Goal: Task Accomplishment & Management: Manage account settings

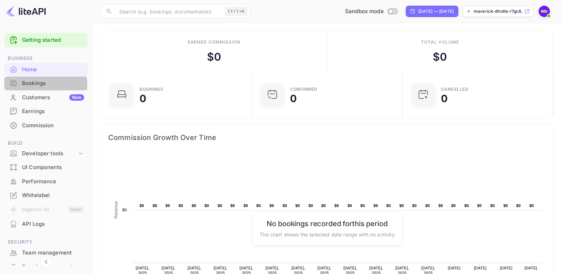
click at [38, 84] on div "Bookings" at bounding box center [53, 84] width 62 height 8
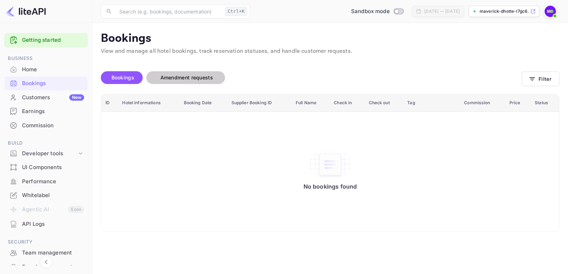
click at [192, 76] on span "Amendment requests" at bounding box center [186, 78] width 53 height 6
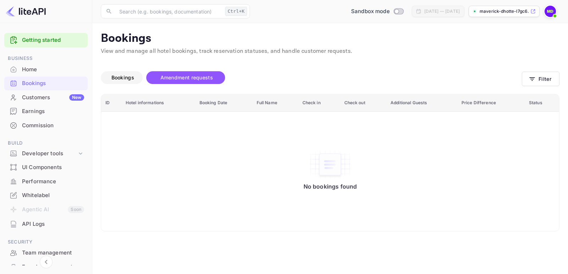
click at [110, 78] on span "Bookings" at bounding box center [123, 77] width 30 height 9
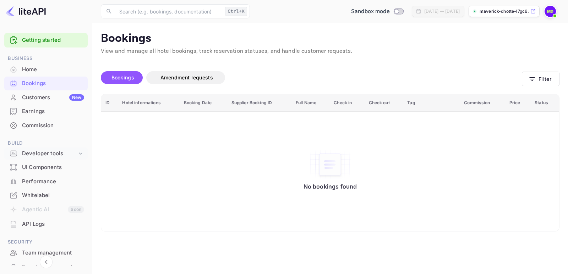
click at [40, 154] on div "Developer tools" at bounding box center [49, 154] width 55 height 8
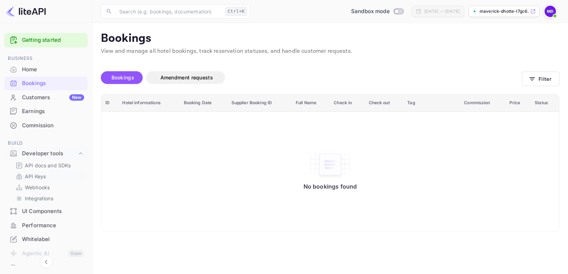
click at [35, 177] on p "API Keys" at bounding box center [35, 176] width 21 height 7
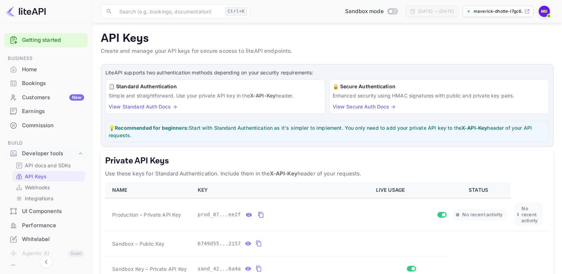
scroll to position [127, 0]
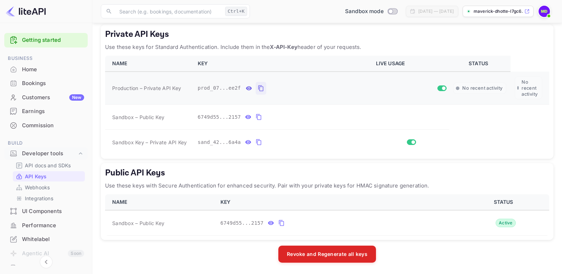
click at [258, 87] on icon "private api keys table" at bounding box center [260, 88] width 5 height 6
click at [245, 117] on icon "private api keys table" at bounding box center [248, 117] width 6 height 9
click at [245, 143] on icon "private api keys table" at bounding box center [248, 143] width 6 height 4
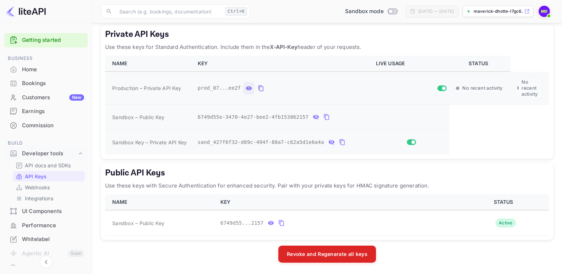
click at [246, 86] on icon "private api keys table" at bounding box center [249, 88] width 6 height 9
click at [341, 88] on icon "private api keys table" at bounding box center [344, 88] width 6 height 9
click at [323, 118] on icon "private api keys table" at bounding box center [326, 117] width 6 height 9
click at [341, 88] on icon "private api keys table" at bounding box center [344, 88] width 6 height 9
click at [323, 115] on icon "private api keys table" at bounding box center [326, 117] width 6 height 9
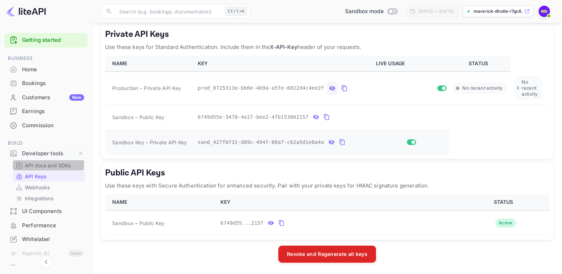
click at [44, 165] on p "API docs and SDKs" at bounding box center [48, 165] width 46 height 7
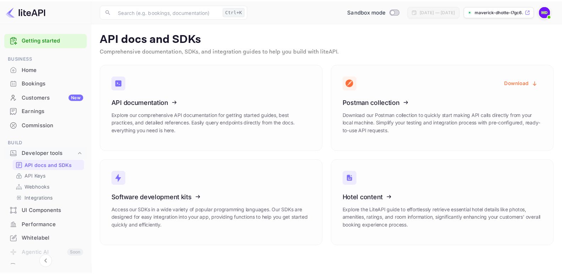
scroll to position [36, 0]
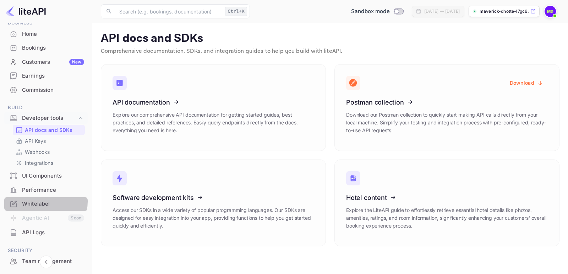
click at [39, 202] on div "Whitelabel" at bounding box center [53, 204] width 62 height 8
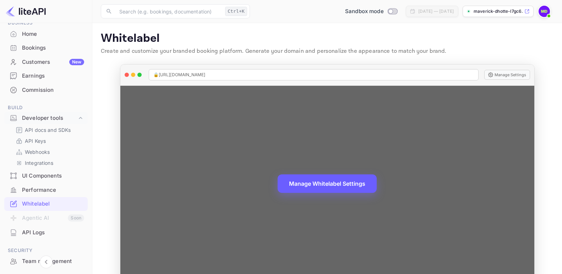
scroll to position [18, 0]
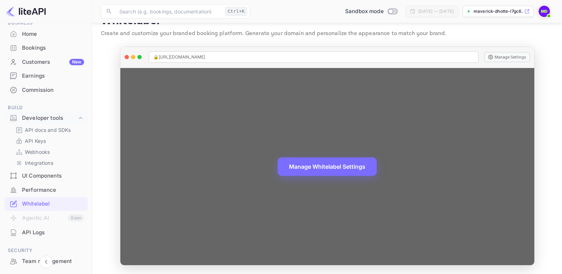
click at [258, 53] on div "🔒 https://maverick-dhotte-l7gc6.nuitee.link" at bounding box center [314, 56] width 330 height 11
click at [252, 56] on div "🔒 https://maverick-dhotte-l7gc6.nuitee.link" at bounding box center [314, 56] width 330 height 11
drag, startPoint x: 245, startPoint y: 57, endPoint x: 159, endPoint y: 62, distance: 86.4
click at [159, 62] on div "🔒 https://maverick-dhotte-l7gc6.nuitee.link" at bounding box center [314, 56] width 330 height 11
copy span "https://maverick-dhotte-l7gc6.nuitee.link"
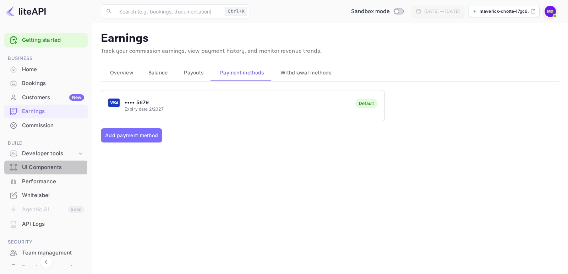
click at [43, 167] on div "UI Components" at bounding box center [53, 168] width 62 height 8
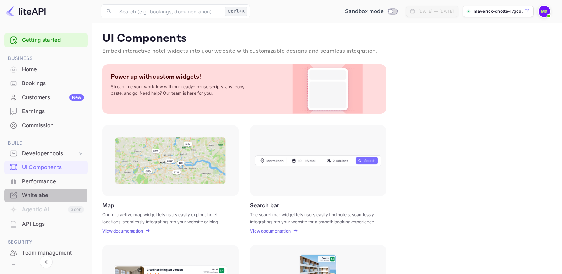
click at [34, 197] on div "Whitelabel" at bounding box center [53, 196] width 62 height 8
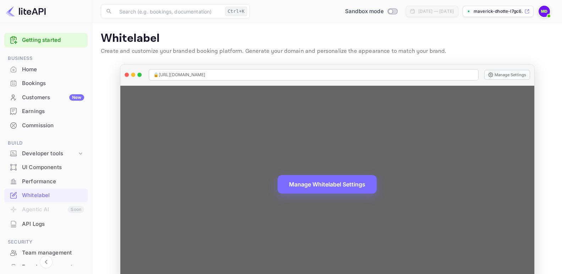
scroll to position [18, 0]
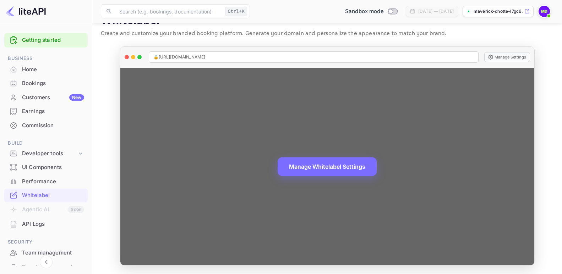
drag, startPoint x: 531, startPoint y: 118, endPoint x: 528, endPoint y: 191, distance: 73.6
click at [528, 187] on div "Manage Whitelabel Settings" at bounding box center [327, 166] width 414 height 197
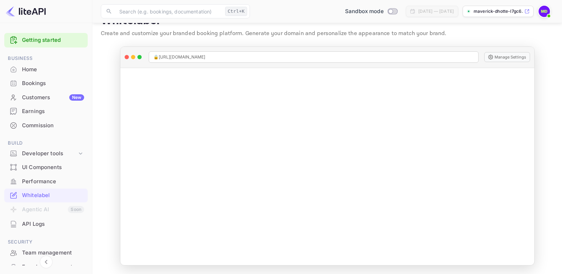
scroll to position [68, 0]
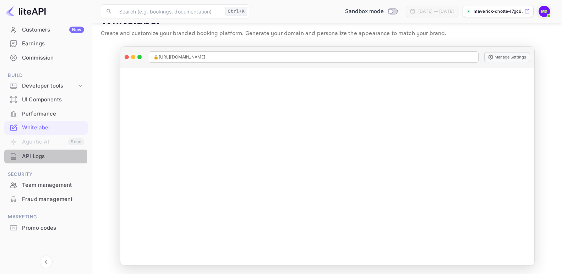
click at [31, 158] on div "API Logs" at bounding box center [53, 157] width 62 height 8
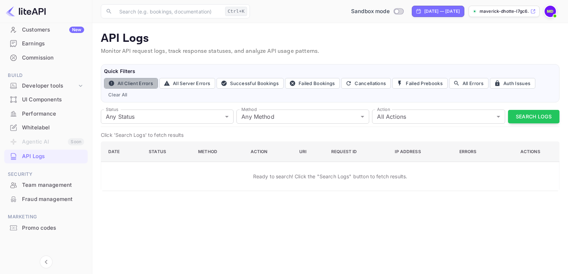
click at [135, 83] on button "All Client Errors" at bounding box center [131, 83] width 54 height 11
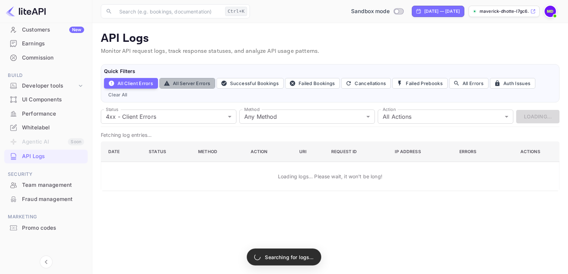
click at [180, 85] on button "All Server Errors" at bounding box center [187, 83] width 56 height 11
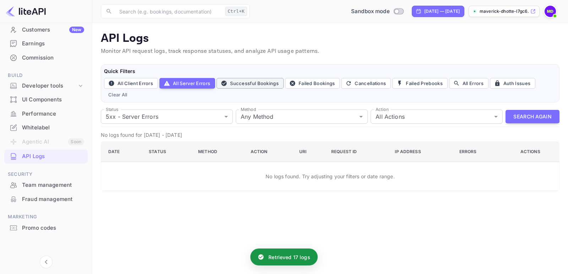
click at [249, 83] on button "Successful Bookings" at bounding box center [250, 83] width 67 height 11
type input "200"
type input "post"
type input "book"
click at [249, 83] on button "Successful Bookings" at bounding box center [250, 83] width 67 height 11
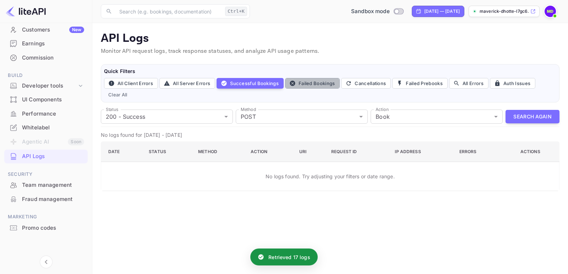
click at [318, 81] on button "Failed Bookings" at bounding box center [312, 83] width 55 height 11
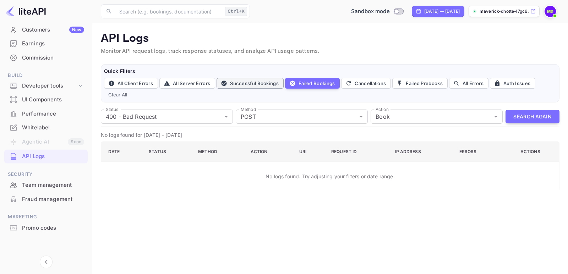
click at [243, 80] on button "Successful Bookings" at bounding box center [250, 83] width 67 height 11
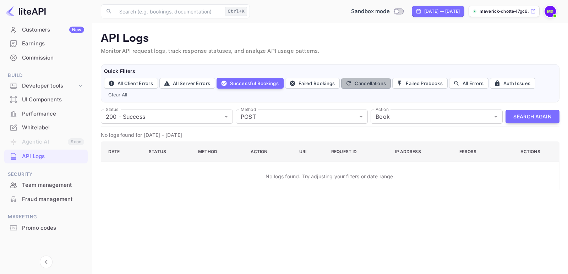
click at [373, 83] on button "Cancellations" at bounding box center [366, 83] width 50 height 11
type input "all"
type input "cancel"
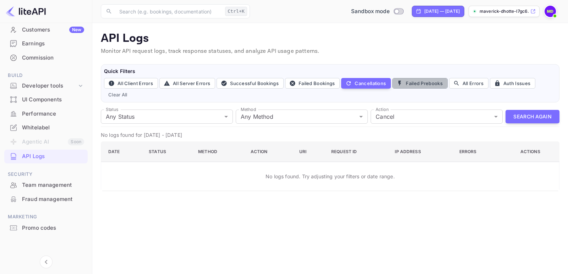
click at [414, 84] on button "Failed Prebooks" at bounding box center [419, 83] width 55 height 11
type input "400"
type input "post"
type input "prebook"
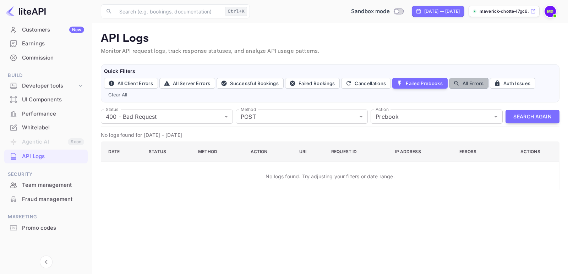
click at [467, 87] on button "All Errors" at bounding box center [468, 83] width 39 height 11
type input "4xx,5xx"
type input "all"
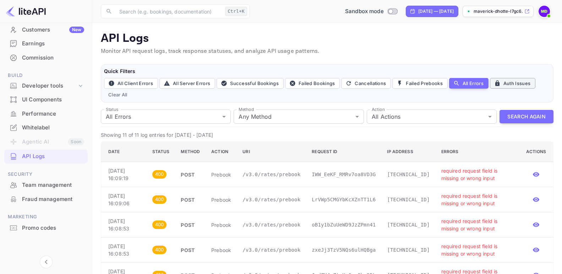
click at [512, 84] on button "Auth Issues" at bounding box center [512, 83] width 45 height 11
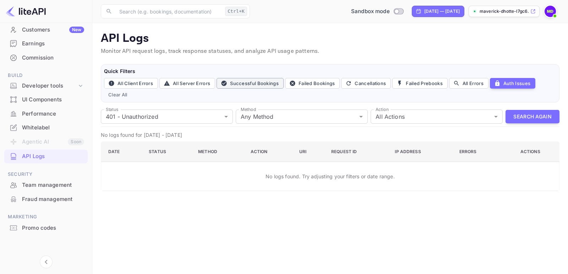
click at [265, 84] on button "Successful Bookings" at bounding box center [250, 83] width 67 height 11
type input "200"
type input "post"
type input "book"
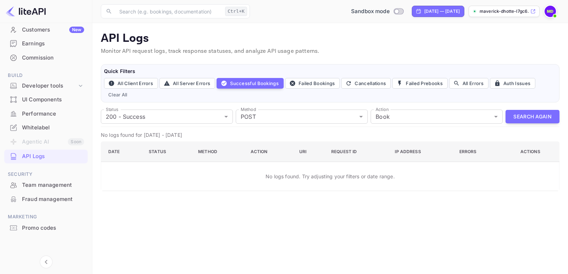
click at [31, 185] on div "Team management" at bounding box center [53, 185] width 62 height 8
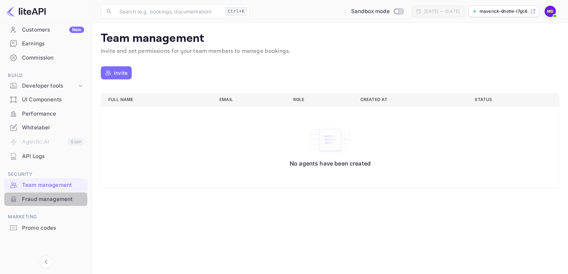
click at [35, 200] on div "Fraud management" at bounding box center [53, 200] width 62 height 8
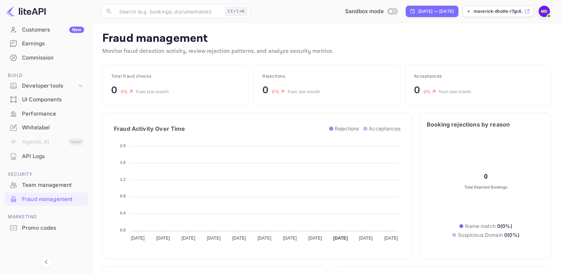
scroll to position [6, 6]
click at [33, 225] on div "Promo codes" at bounding box center [53, 228] width 62 height 8
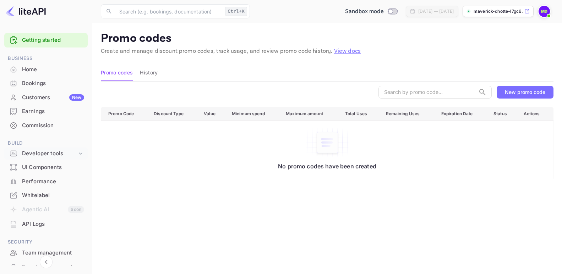
click at [80, 153] on icon at bounding box center [80, 153] width 7 height 7
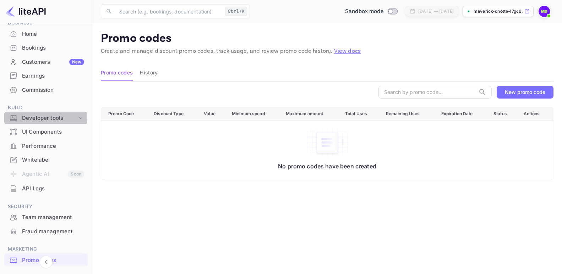
click at [44, 116] on div "Developer tools" at bounding box center [49, 118] width 55 height 8
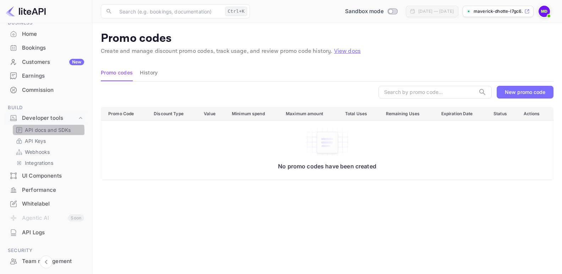
click at [38, 132] on p "API docs and SDKs" at bounding box center [48, 129] width 46 height 7
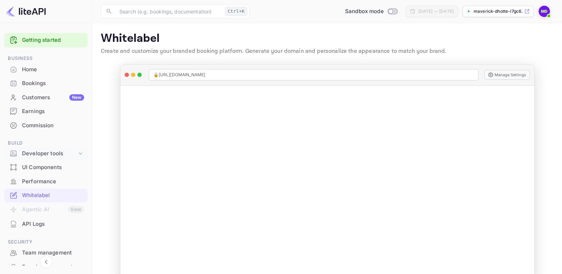
click at [53, 155] on div "Developer tools" at bounding box center [49, 154] width 55 height 8
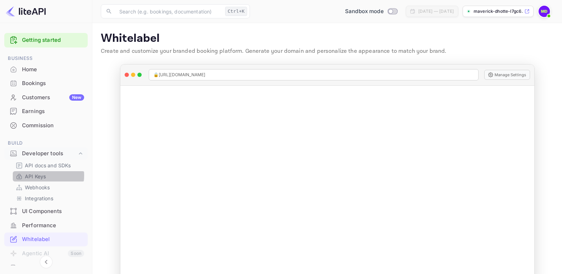
click at [36, 176] on p "API Keys" at bounding box center [35, 176] width 21 height 7
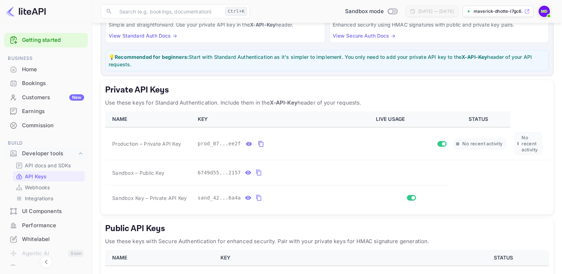
scroll to position [127, 0]
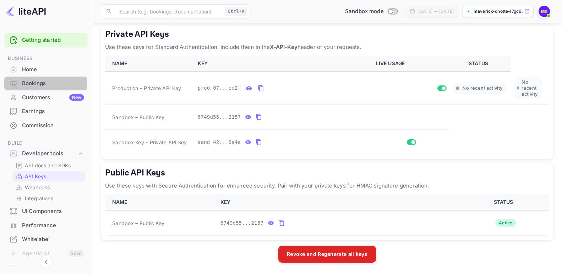
click at [29, 83] on div "Bookings" at bounding box center [53, 84] width 62 height 8
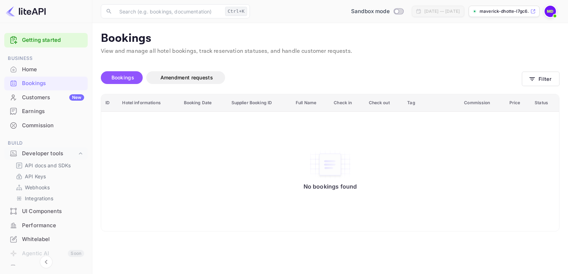
click at [26, 69] on div "Home" at bounding box center [53, 70] width 62 height 8
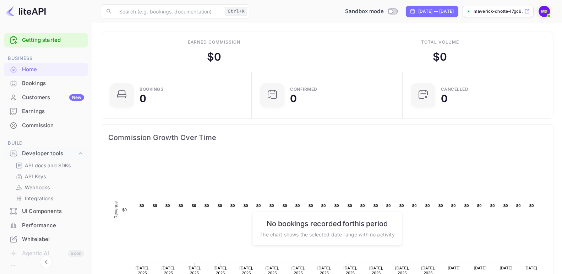
scroll to position [109, 141]
click at [383, 9] on input "Switch to Production mode" at bounding box center [390, 11] width 14 height 5
checkbox input "true"
click at [32, 68] on div "Home" at bounding box center [53, 70] width 62 height 8
click at [387, 9] on input "Switch to Sandbox mode" at bounding box center [394, 11] width 14 height 5
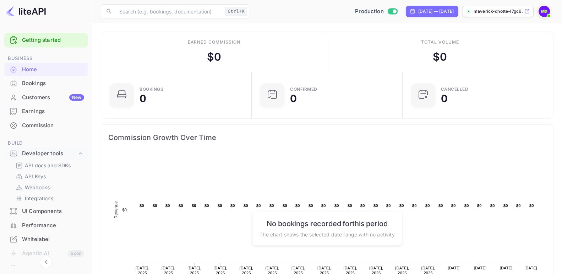
checkbox input "false"
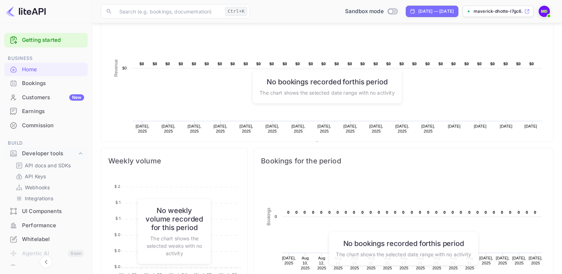
scroll to position [0, 0]
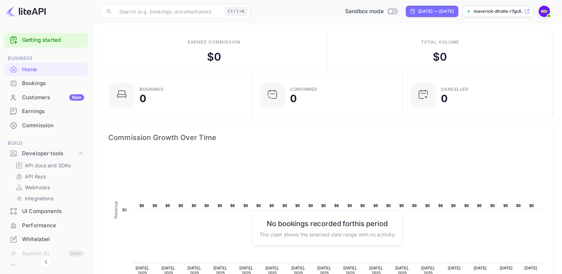
click at [37, 84] on div "Bookings" at bounding box center [53, 84] width 62 height 8
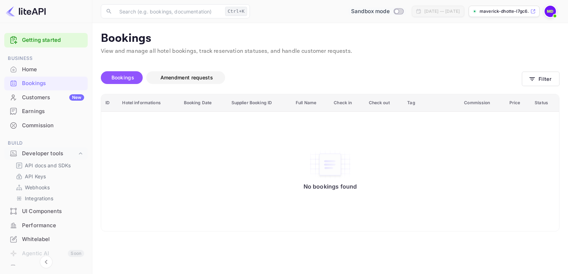
click at [176, 80] on span "Amendment requests" at bounding box center [186, 78] width 53 height 6
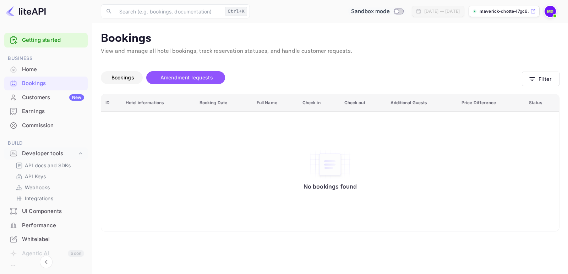
click at [117, 80] on span "Bookings" at bounding box center [122, 78] width 23 height 6
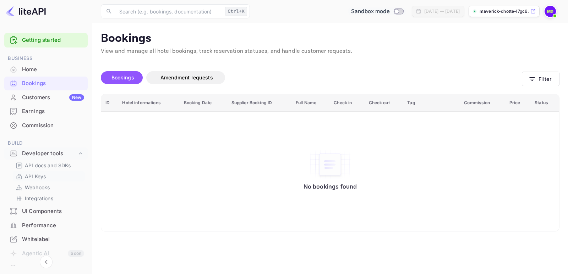
click at [31, 178] on p "API Keys" at bounding box center [35, 176] width 21 height 7
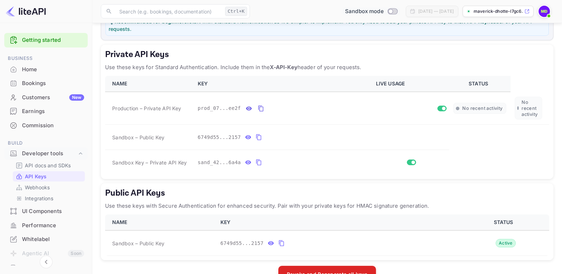
scroll to position [127, 0]
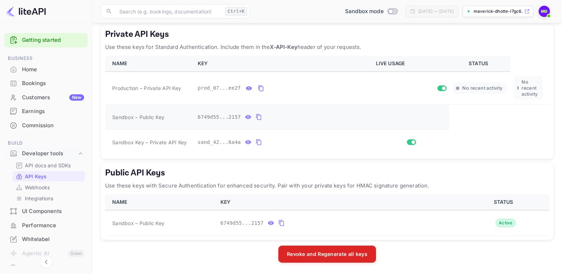
click at [256, 116] on icon "private api keys table" at bounding box center [259, 117] width 6 height 9
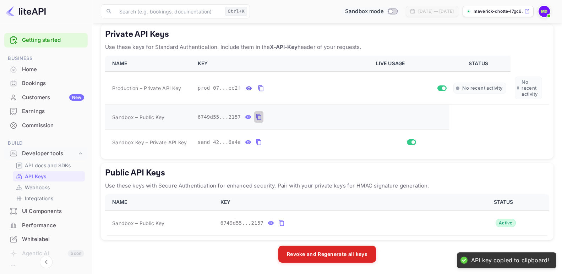
click at [256, 116] on icon "private api keys table" at bounding box center [259, 117] width 6 height 9
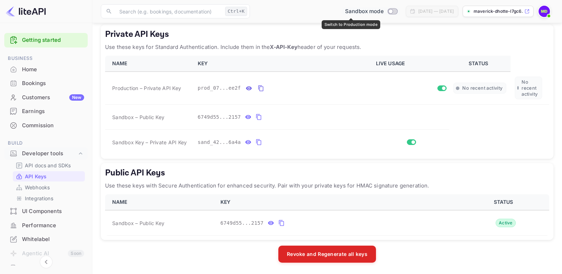
click at [366, 11] on div "Sandbox mode" at bounding box center [371, 11] width 58 height 8
click at [366, 11] on span "Sandbox mode" at bounding box center [364, 11] width 39 height 8
checkbox input "true"
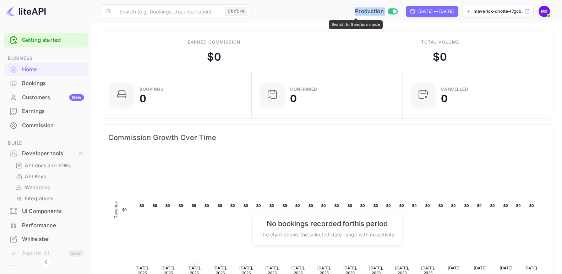
scroll to position [109, 141]
click at [387, 10] on input "Switch to Sandbox mode" at bounding box center [394, 11] width 14 height 5
click at [391, 10] on icon at bounding box center [394, 11] width 6 height 6
checkbox input "false"
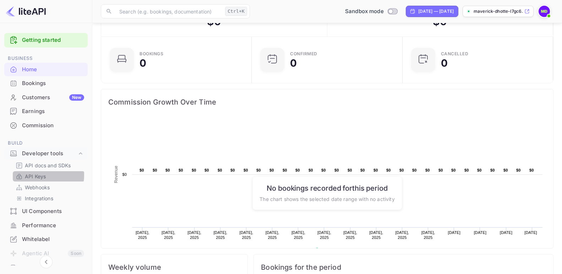
click at [35, 175] on p "API Keys" at bounding box center [35, 176] width 21 height 7
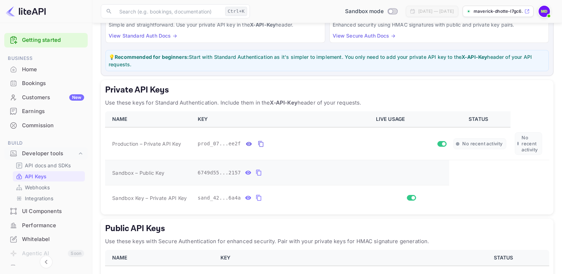
scroll to position [107, 0]
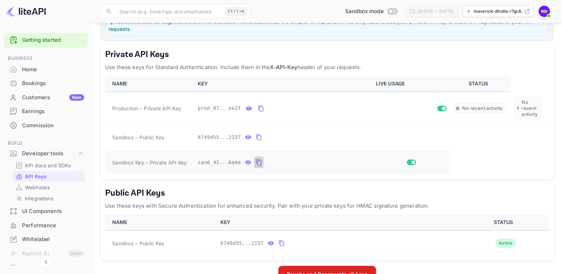
click at [256, 163] on icon "private api keys table" at bounding box center [258, 163] width 5 height 6
click at [383, 12] on input "Switch to Production mode" at bounding box center [390, 11] width 14 height 5
checkbox input "true"
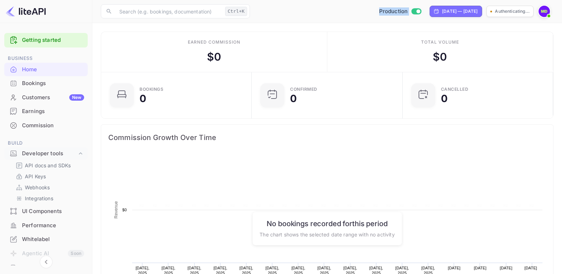
scroll to position [109, 141]
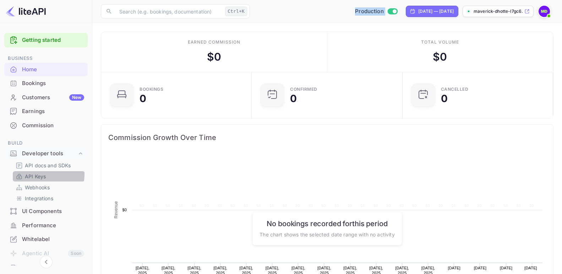
click at [40, 174] on p "API Keys" at bounding box center [35, 176] width 21 height 7
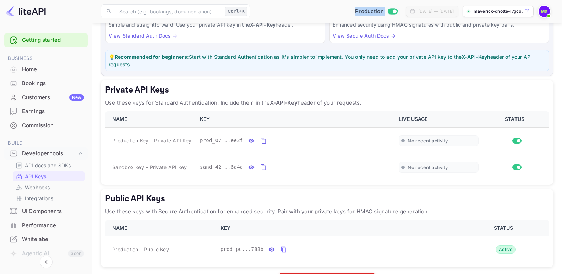
scroll to position [98, 0]
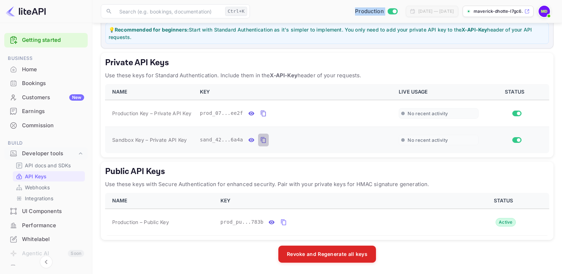
click at [261, 141] on icon "private api keys table" at bounding box center [263, 140] width 5 height 6
click at [387, 10] on input "Switch to Sandbox mode" at bounding box center [394, 11] width 14 height 5
checkbox input "false"
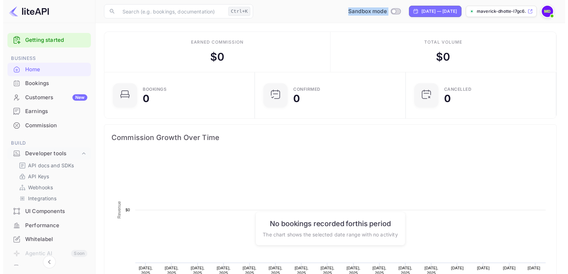
scroll to position [109, 141]
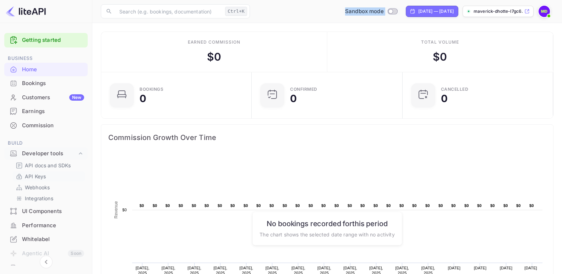
click at [38, 176] on p "API Keys" at bounding box center [35, 176] width 21 height 7
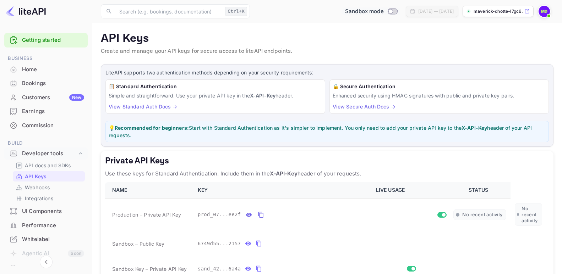
click at [348, 37] on p "API Keys" at bounding box center [327, 39] width 453 height 14
click at [142, 107] on link "View Standard Auth Docs →" at bounding box center [143, 107] width 69 height 6
click at [33, 84] on div "Bookings" at bounding box center [53, 84] width 62 height 8
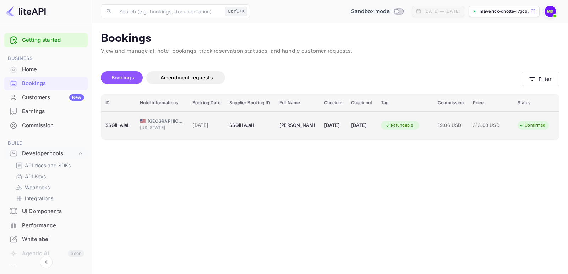
click at [118, 126] on div "SSGiHvJaH" at bounding box center [118, 125] width 26 height 11
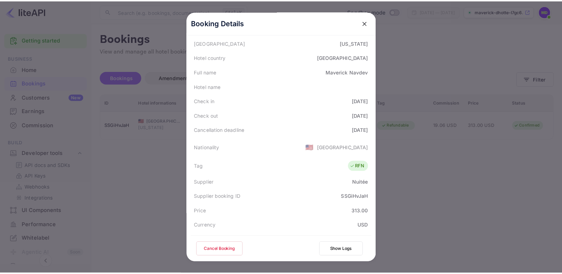
scroll to position [170, 0]
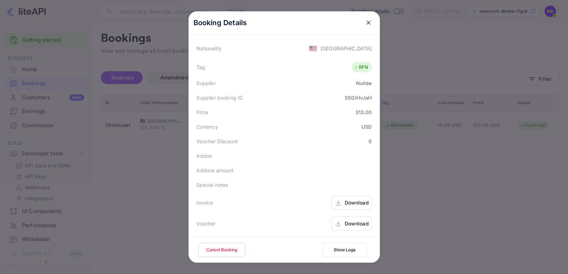
click at [365, 21] on icon "close" at bounding box center [368, 22] width 7 height 7
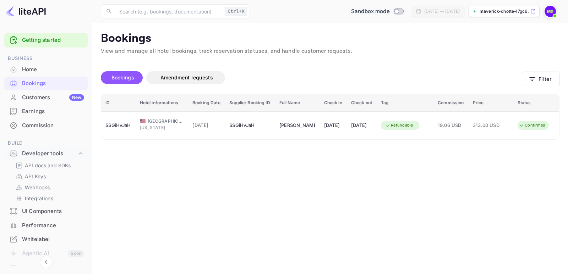
click at [28, 67] on div "Home" at bounding box center [53, 70] width 62 height 8
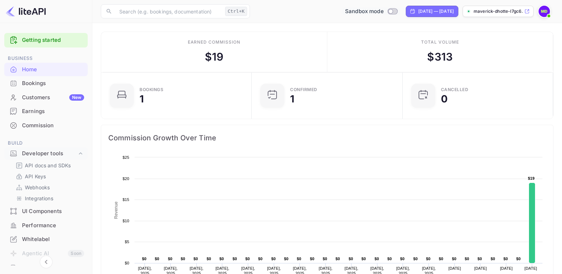
click at [31, 69] on div "Home" at bounding box center [53, 70] width 62 height 8
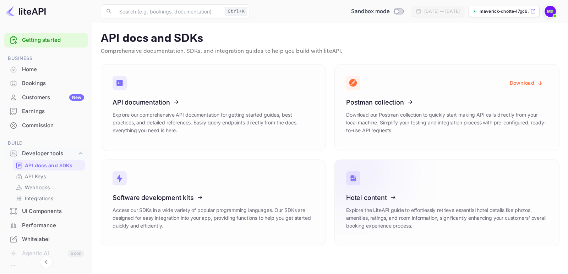
click at [383, 196] on icon at bounding box center [390, 196] width 110 height 73
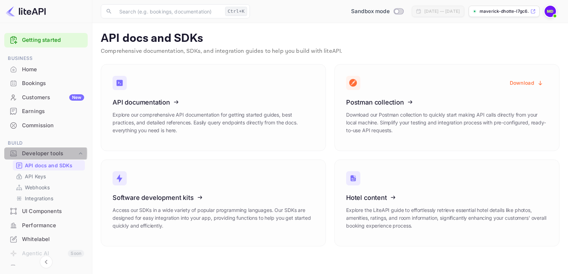
click at [37, 153] on div "Developer tools" at bounding box center [49, 154] width 55 height 8
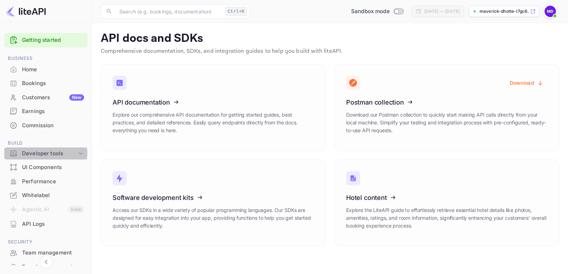
click at [36, 153] on div "Developer tools" at bounding box center [49, 154] width 55 height 8
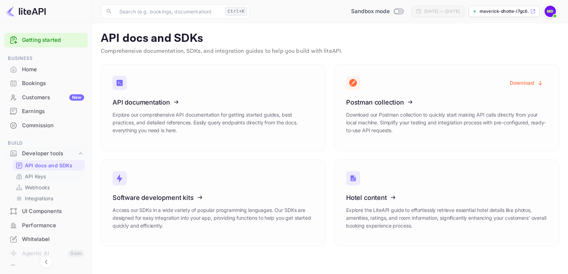
click at [29, 175] on p "API Keys" at bounding box center [35, 176] width 21 height 7
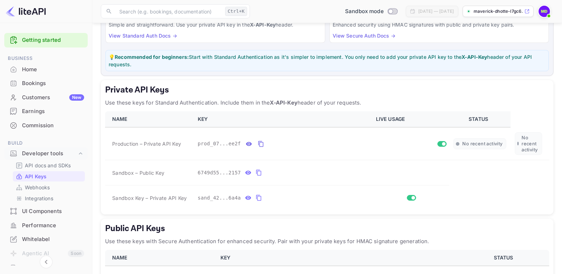
scroll to position [107, 0]
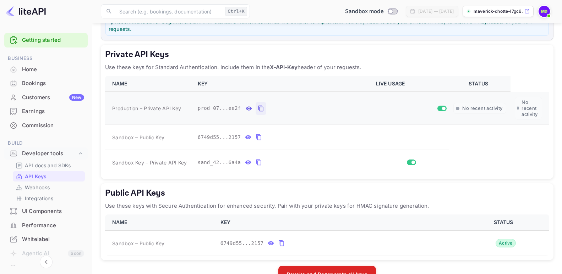
click at [258, 110] on icon "private api keys table" at bounding box center [261, 108] width 6 height 9
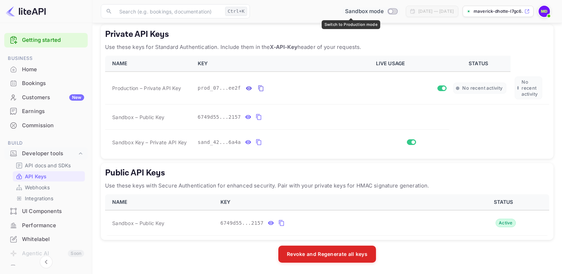
click at [383, 10] on input "Switch to Production mode" at bounding box center [390, 11] width 14 height 5
click at [370, 10] on div "Sandbox mode" at bounding box center [371, 11] width 58 height 8
checkbox input "true"
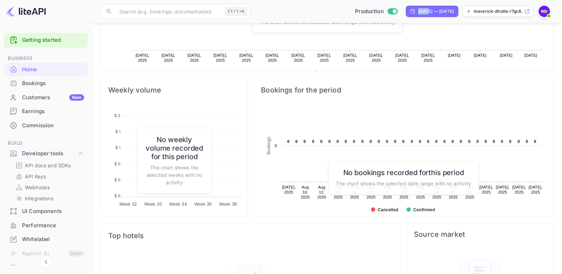
scroll to position [36, 0]
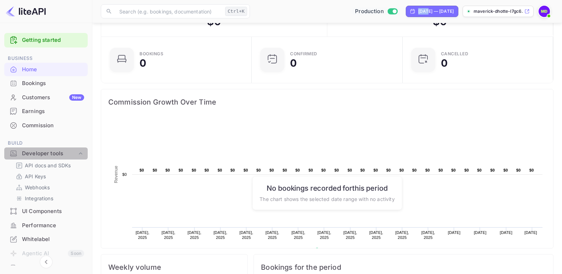
click at [48, 156] on div "Developer tools" at bounding box center [49, 154] width 55 height 8
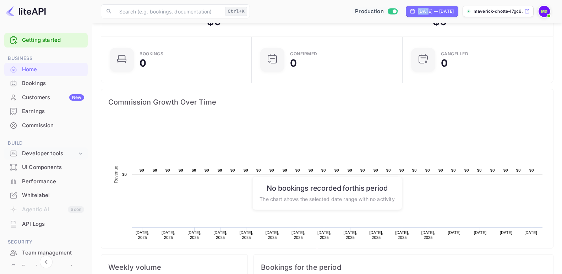
click at [48, 156] on div "Developer tools" at bounding box center [49, 154] width 55 height 8
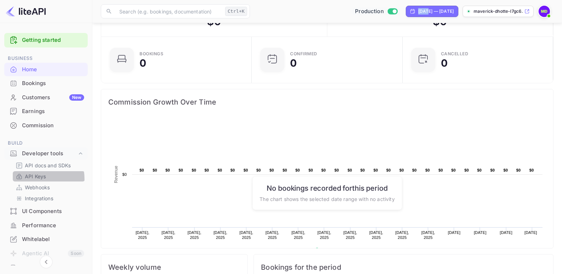
click at [32, 179] on p "API Keys" at bounding box center [35, 176] width 21 height 7
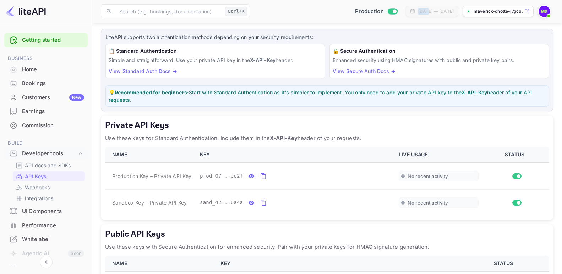
scroll to position [71, 0]
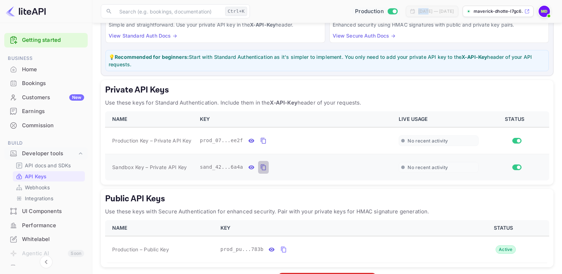
click at [260, 168] on icon "private api keys table" at bounding box center [263, 167] width 6 height 9
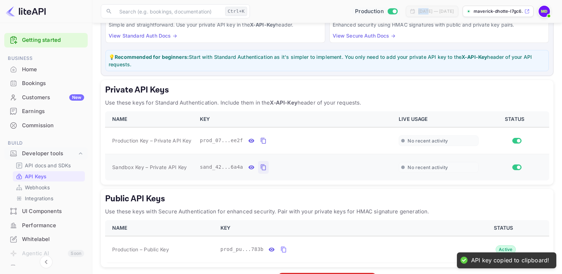
click at [260, 168] on icon "private api keys table" at bounding box center [263, 167] width 6 height 9
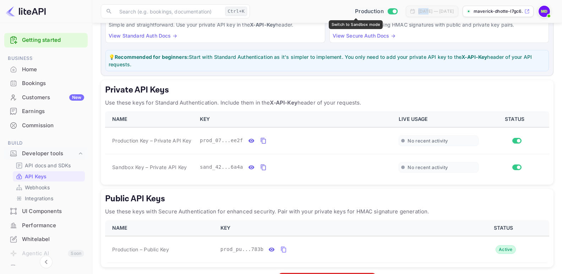
click at [387, 10] on input "Switch to Sandbox mode" at bounding box center [394, 11] width 14 height 5
checkbox input "false"
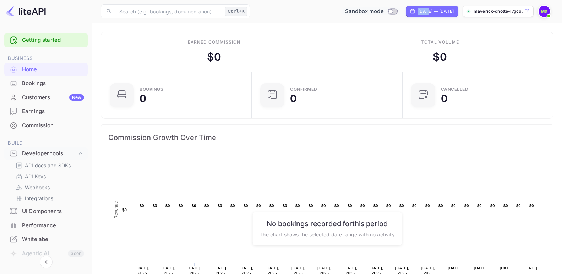
scroll to position [109, 141]
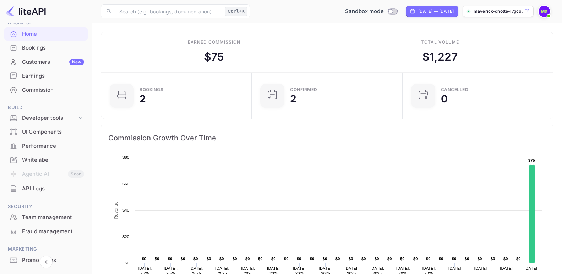
scroll to position [68, 0]
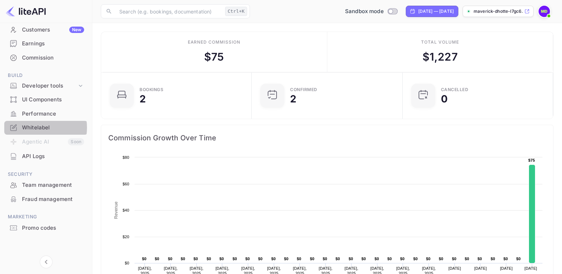
click at [31, 128] on div "Whitelabel" at bounding box center [53, 128] width 62 height 8
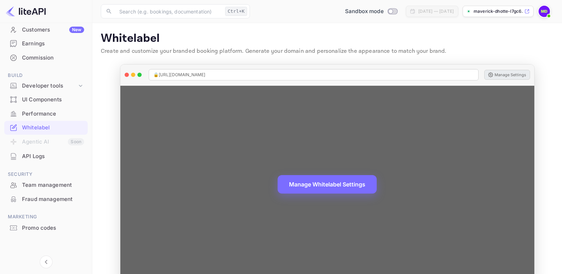
click at [512, 75] on button "Manage Settings" at bounding box center [507, 75] width 46 height 10
